Goal: Information Seeking & Learning: Find specific fact

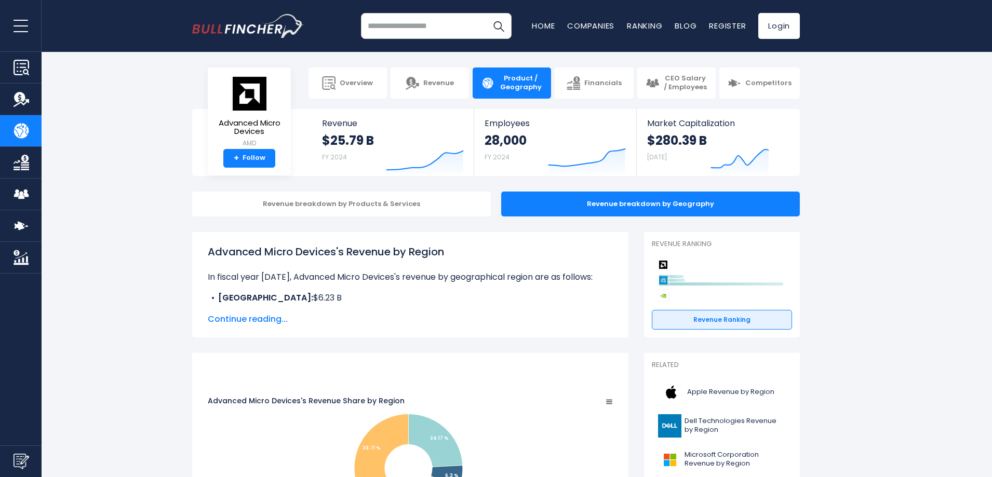
click at [273, 319] on span "Continue reading..." at bounding box center [410, 319] width 405 height 12
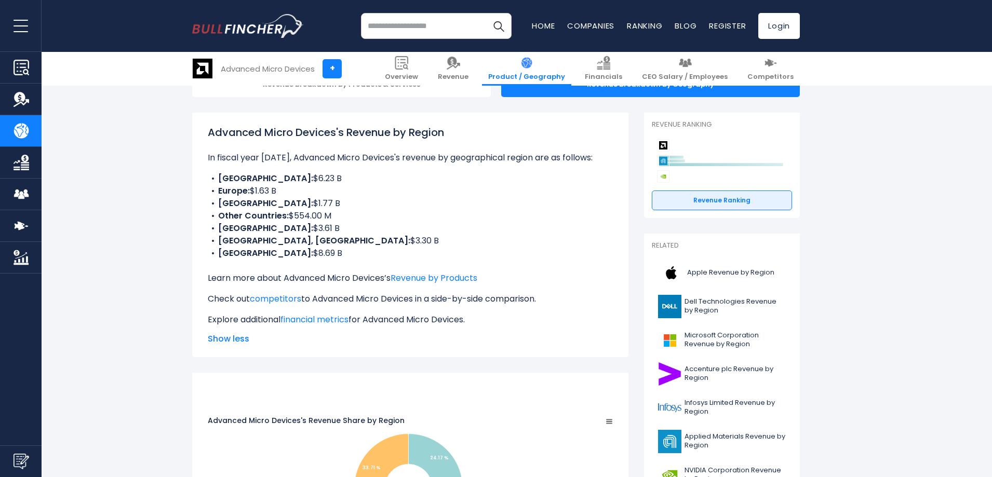
scroll to position [156, 0]
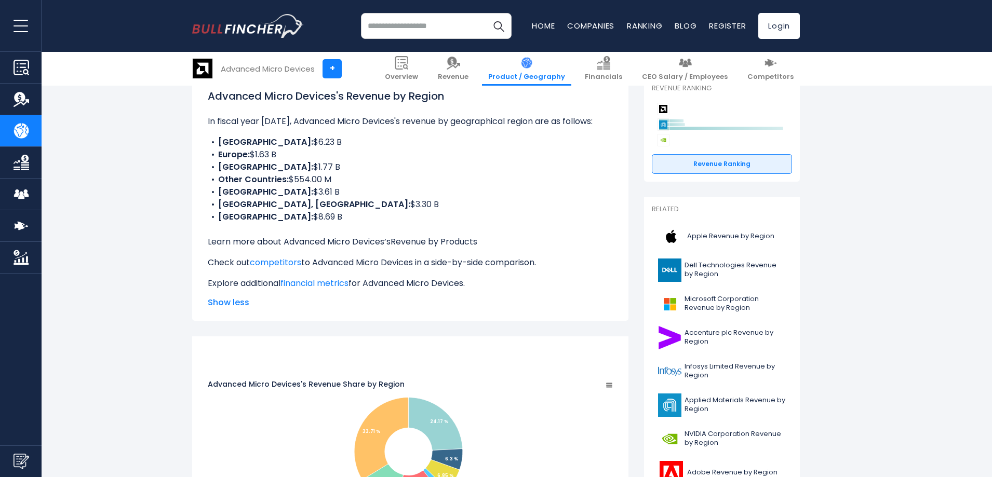
click at [448, 239] on link "Revenue by Products" at bounding box center [433, 242] width 87 height 12
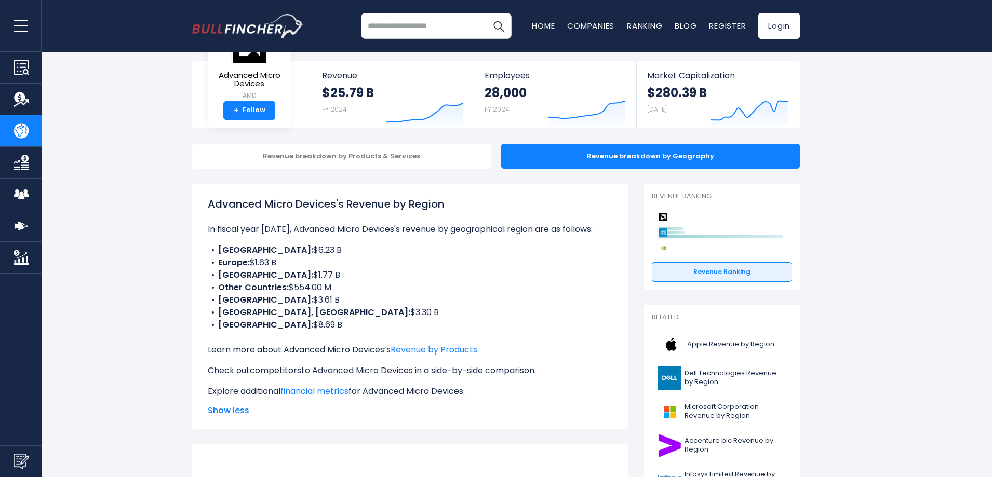
scroll to position [0, 0]
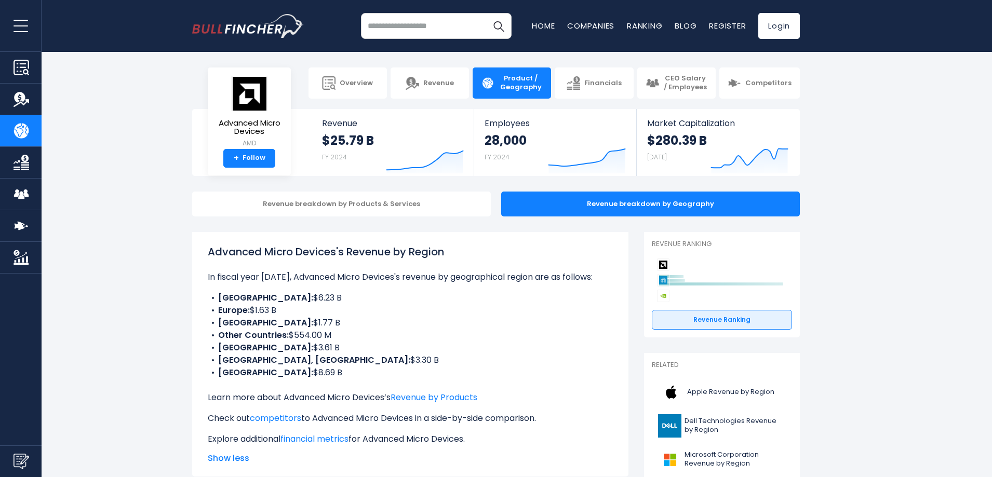
drag, startPoint x: 219, startPoint y: 299, endPoint x: 289, endPoint y: 299, distance: 70.1
click at [289, 299] on li "CHINA: $6.23 B" at bounding box center [410, 298] width 405 height 12
copy li "CHINA: $6.23 B"
